Goal: Information Seeking & Learning: Learn about a topic

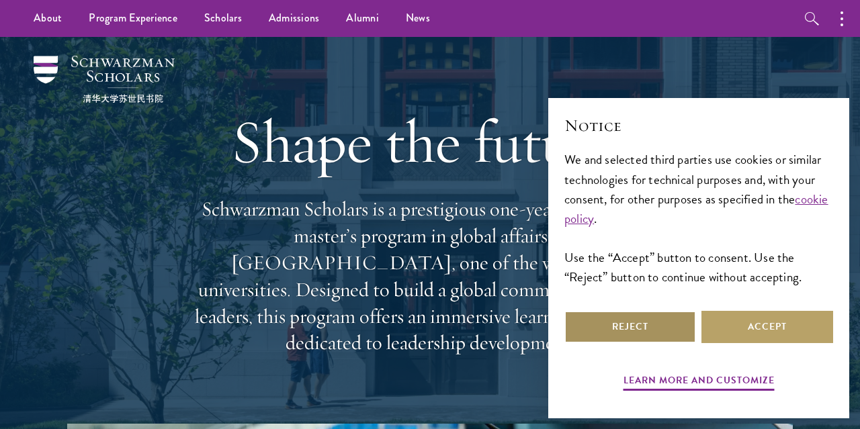
click at [621, 327] on button "Reject" at bounding box center [631, 327] width 132 height 32
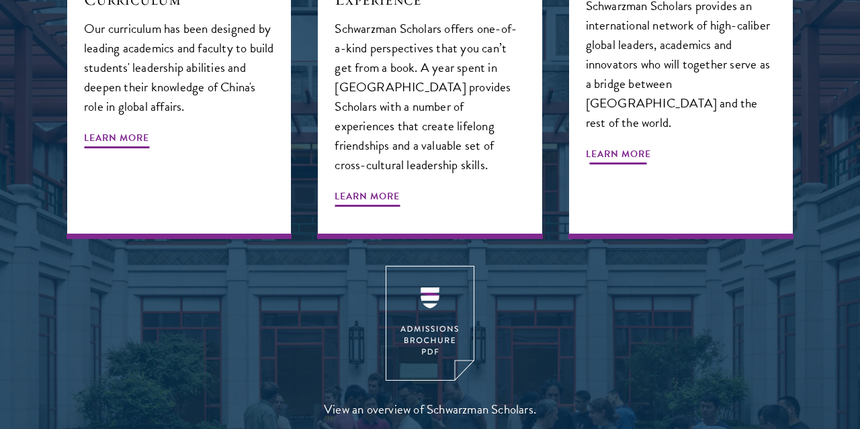
scroll to position [1635, 0]
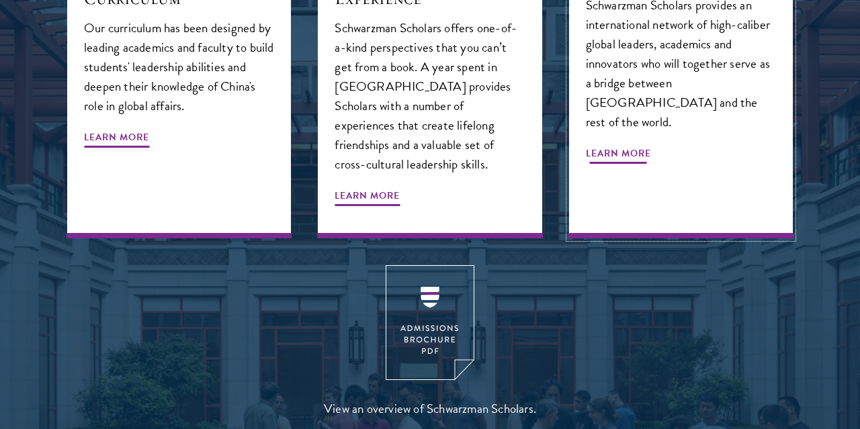
click at [608, 145] on span "Learn More" at bounding box center [618, 155] width 65 height 21
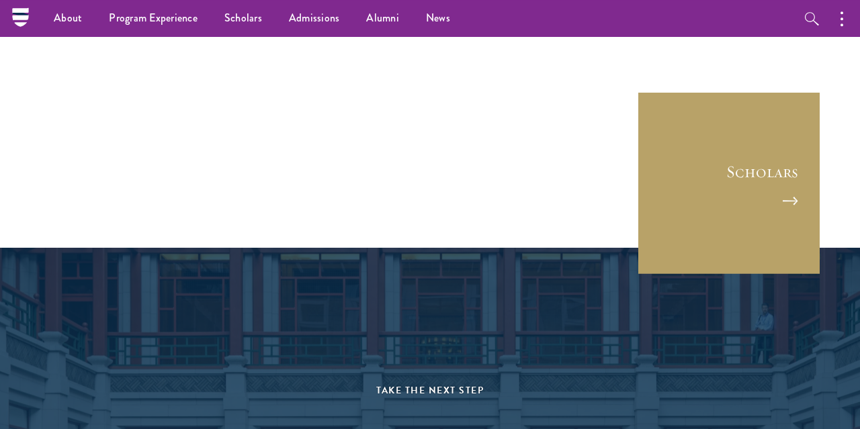
scroll to position [6627, 0]
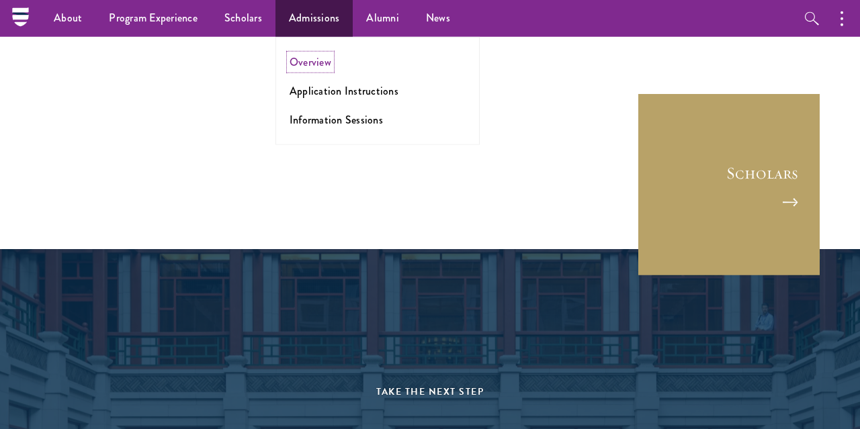
click at [307, 63] on link "Overview" at bounding box center [311, 61] width 42 height 15
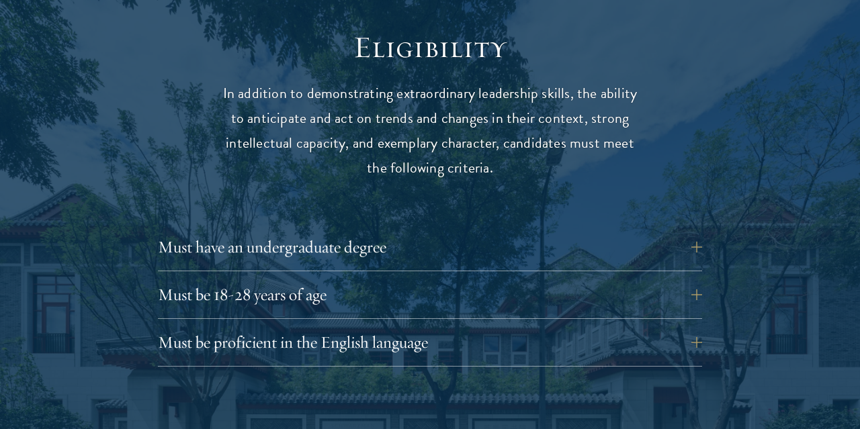
scroll to position [1716, 0]
click at [704, 231] on button "Must have an undergraduate degree" at bounding box center [440, 247] width 544 height 32
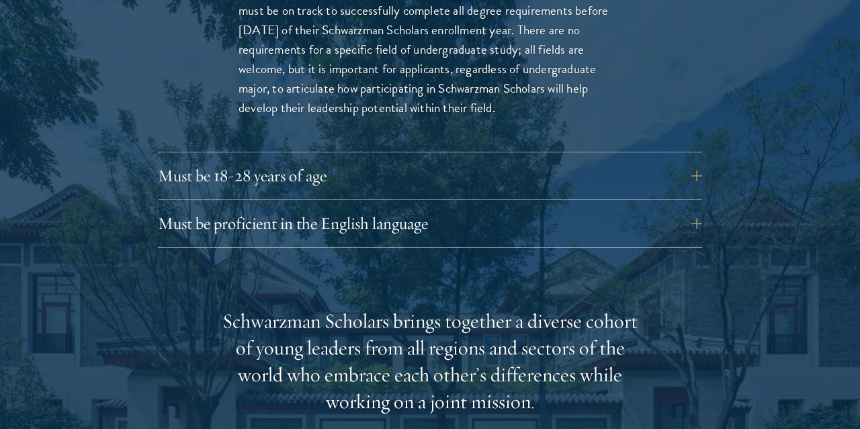
scroll to position [2030, 0]
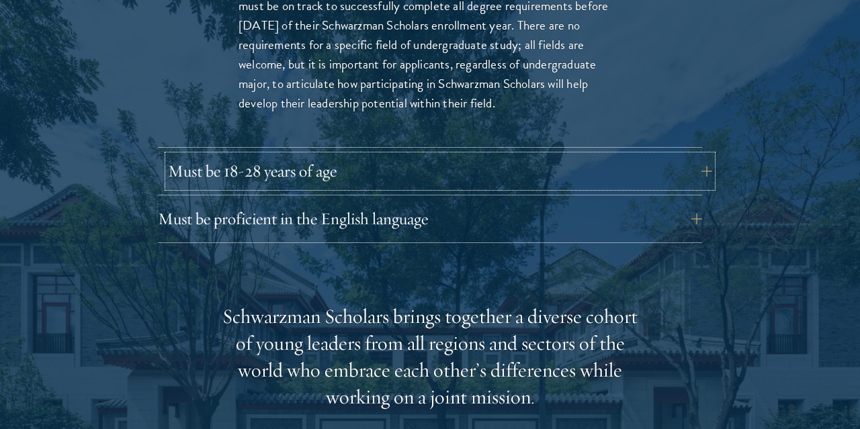
click at [697, 155] on button "Must be 18-28 years of age" at bounding box center [440, 171] width 544 height 32
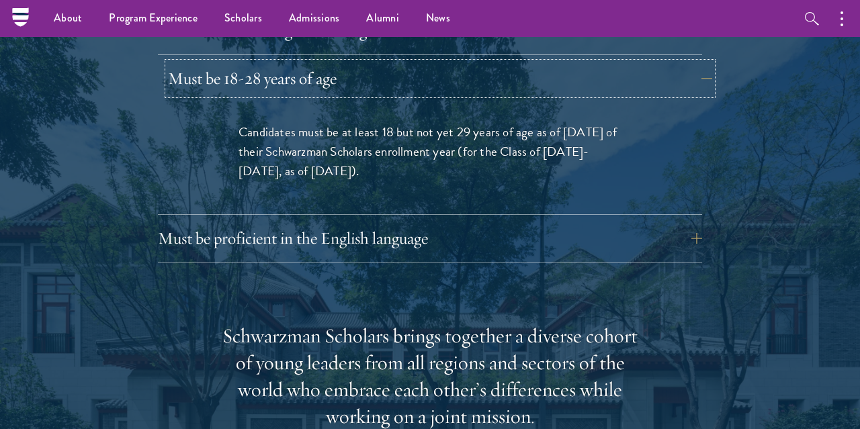
scroll to position [1893, 0]
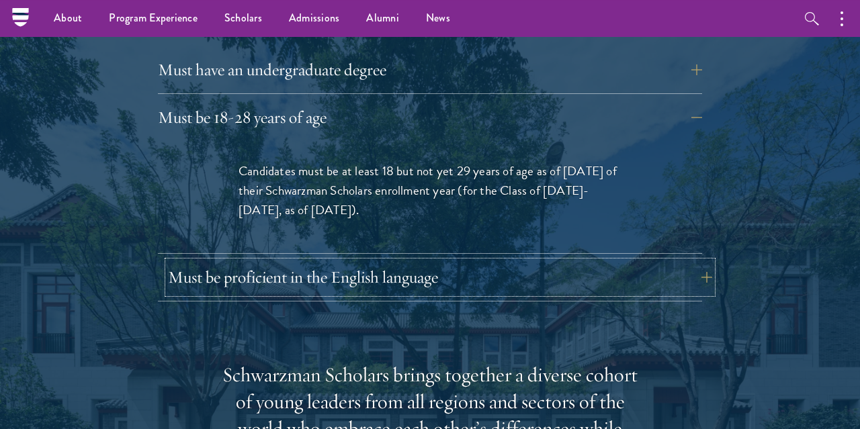
click at [702, 261] on button "Must be proficient in the English language" at bounding box center [440, 277] width 544 height 32
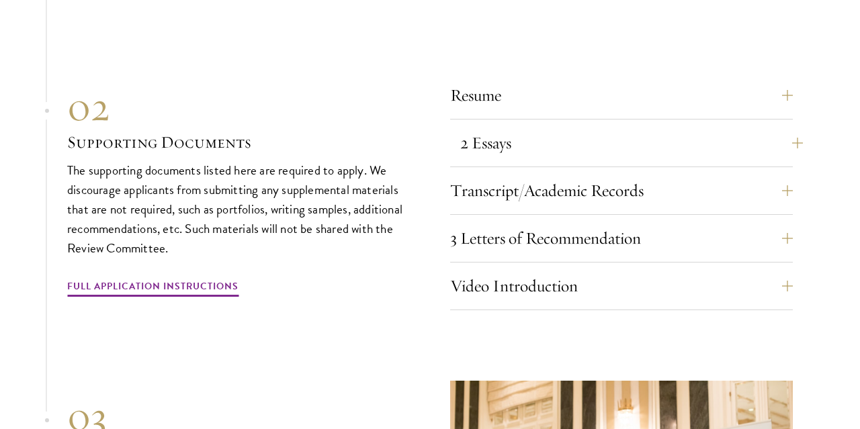
scroll to position [4504, 0]
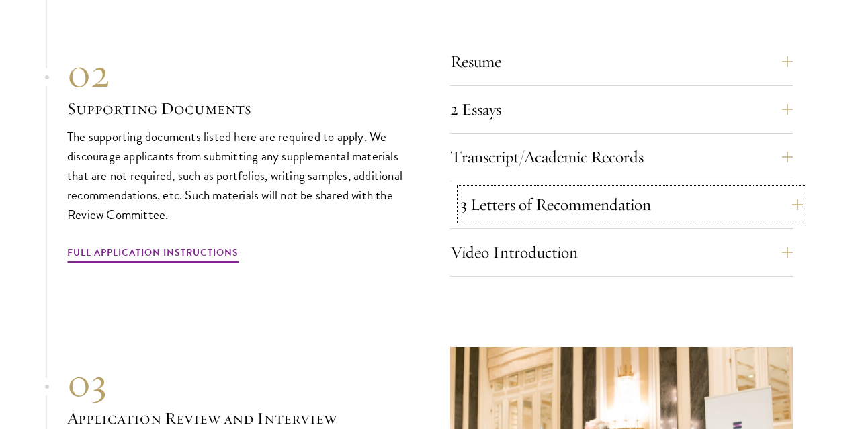
click at [498, 204] on button "3 Letters of Recommendation" at bounding box center [631, 205] width 343 height 32
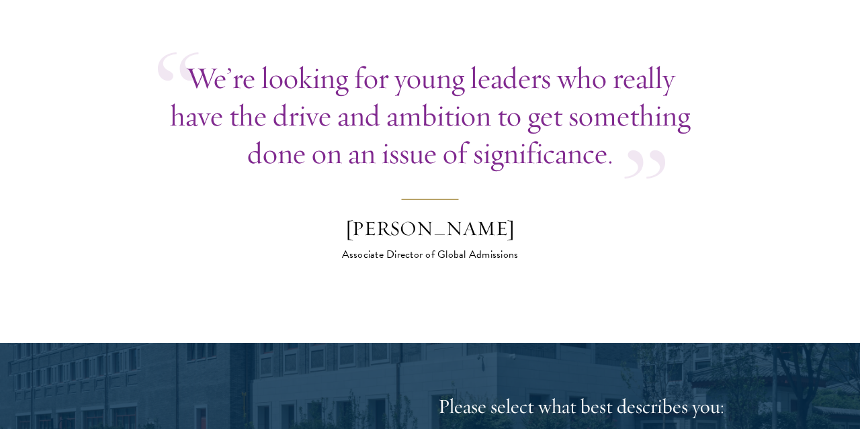
scroll to position [5015, 0]
